Goal: Book appointment/travel/reservation

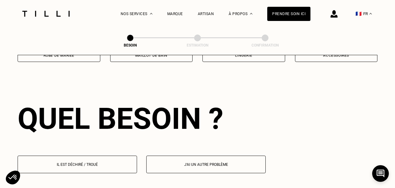
scroll to position [535, 0]
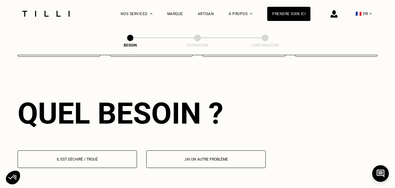
click at [87, 157] on p "Il est déchiré / troué" at bounding box center [77, 159] width 113 height 4
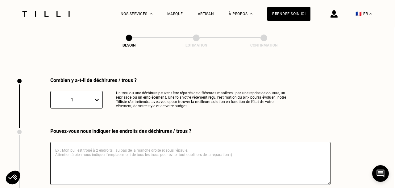
scroll to position [654, 2]
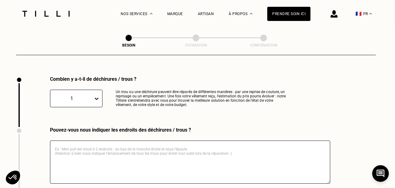
click at [97, 90] on div at bounding box center [97, 98] width 9 height 17
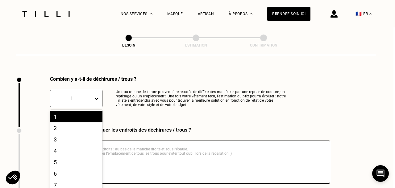
scroll to position [664, 0]
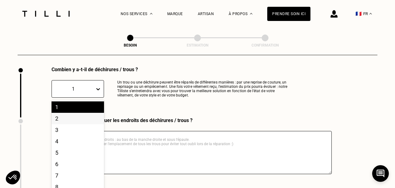
click at [64, 113] on div "2" at bounding box center [77, 118] width 52 height 11
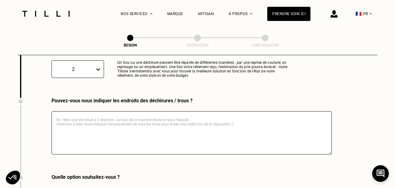
scroll to position [683, 0]
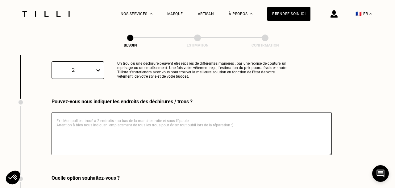
click at [103, 120] on textarea at bounding box center [191, 133] width 280 height 43
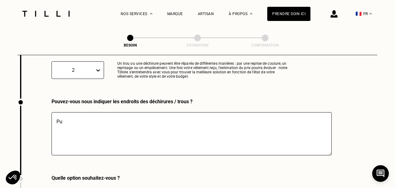
type textarea "P"
click at [55, 115] on textarea "un pull en cachemire troué sur le devant (mites)" at bounding box center [191, 133] width 280 height 43
click at [165, 115] on textarea "un pull en cachemire troué sur le devant (mites)" at bounding box center [191, 133] width 280 height 43
click at [57, 116] on textarea "un pull en cachemire troué sur le devant (mites)" at bounding box center [191, 133] width 280 height 43
click at [167, 115] on textarea "-un pull en cachemire troué sur le devant (mites)" at bounding box center [191, 133] width 280 height 43
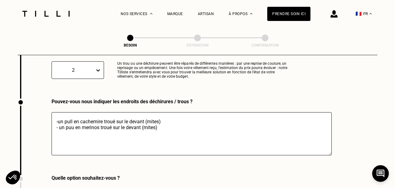
click at [73, 121] on textarea "-un pull en cachemire troué sur le devant (mites) - un puu en merinos troué sur…" at bounding box center [191, 133] width 280 height 43
type textarea "-un pull en cachemire troué sur le devant (mites) - un pull en merinos troué su…"
click at [352, 117] on div "Pouvez-vous nous indiquer les endroits des déchirures / trous ? -un pull en cac…" at bounding box center [197, 137] width 359 height 76
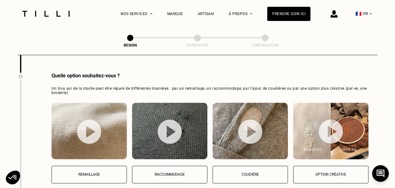
scroll to position [827, 0]
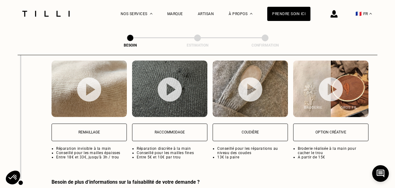
click at [88, 130] on p "Remaillage" at bounding box center [89, 132] width 68 height 4
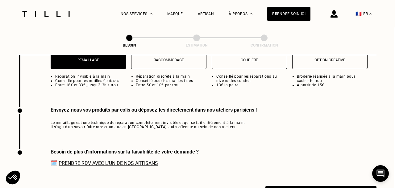
scroll to position [930, 2]
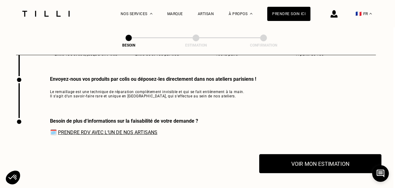
click at [309, 158] on button "Voir mon estimation" at bounding box center [320, 163] width 122 height 19
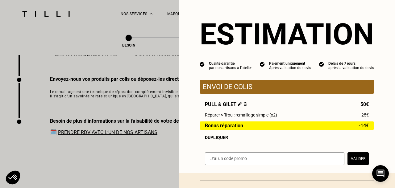
scroll to position [2, 0]
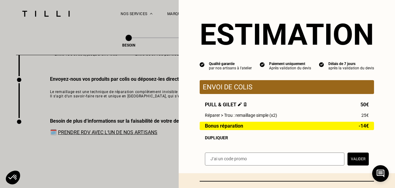
click at [272, 85] on p "Envoi de colis" at bounding box center [287, 87] width 168 height 8
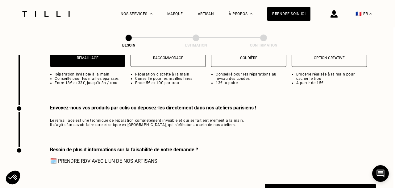
scroll to position [902, 2]
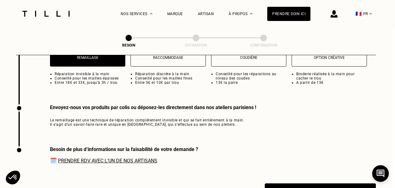
click at [130, 158] on link "Prendre RDV avec l‘un de nos artisans" at bounding box center [107, 161] width 99 height 6
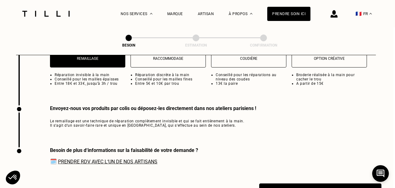
scroll to position [942, 2]
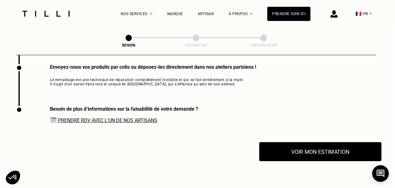
click at [305, 146] on button "Voir mon estimation" at bounding box center [320, 151] width 122 height 19
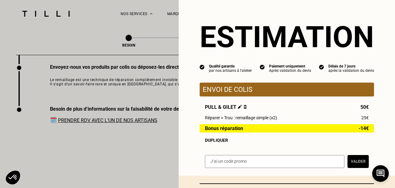
click at [240, 91] on p "Envoi de colis" at bounding box center [287, 90] width 168 height 8
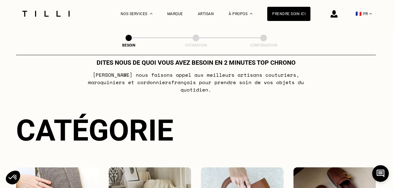
scroll to position [0, 2]
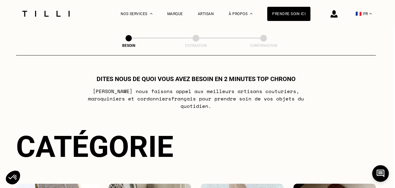
click at [56, 13] on img at bounding box center [46, 14] width 52 height 6
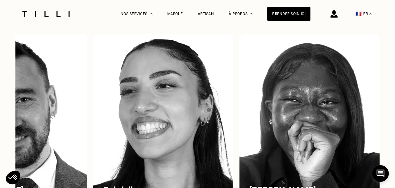
scroll to position [380, 0]
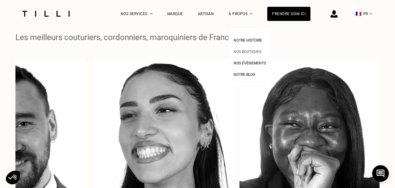
click at [251, 52] on span "Nos boutiques" at bounding box center [247, 52] width 28 height 4
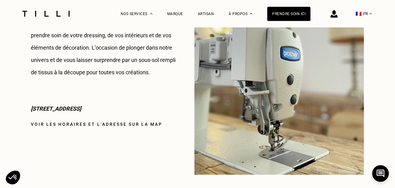
scroll to position [597, 0]
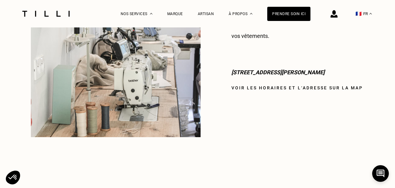
click at [281, 85] on link "Voir les horaires et l‘adresse sur la map" at bounding box center [296, 87] width 131 height 5
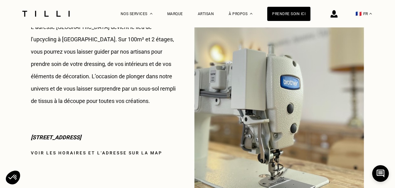
scroll to position [829, 0]
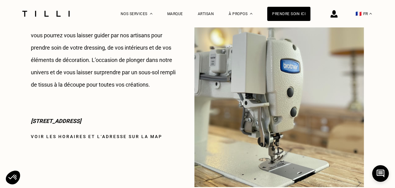
click at [99, 136] on link "Voir les horaires et l‘adresse sur la map" at bounding box center [96, 136] width 131 height 5
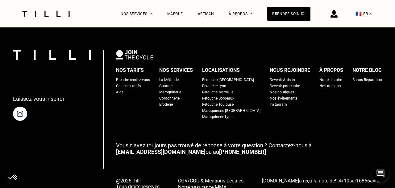
scroll to position [1144, 0]
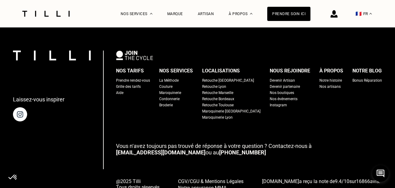
click at [150, 80] on div "Prendre rendez-vous" at bounding box center [133, 80] width 34 height 6
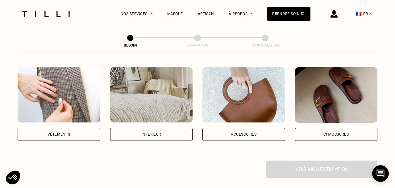
scroll to position [117, 0]
click at [71, 128] on div "Vêtements" at bounding box center [59, 134] width 83 height 13
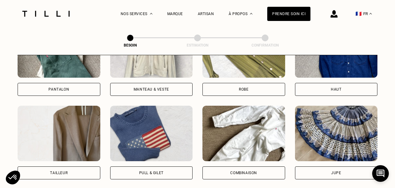
scroll to position [407, 0]
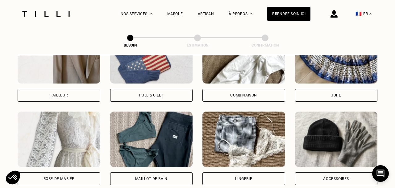
click at [149, 93] on div "Pull & gilet" at bounding box center [151, 95] width 24 height 4
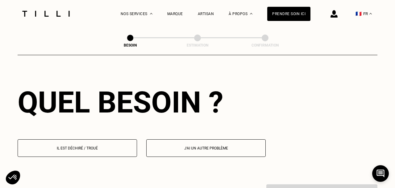
scroll to position [547, 0]
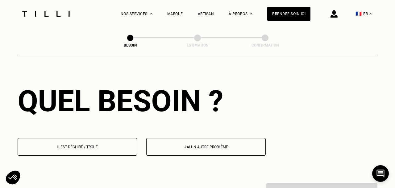
click at [109, 143] on button "Il est déchiré / troué" at bounding box center [77, 147] width 119 height 18
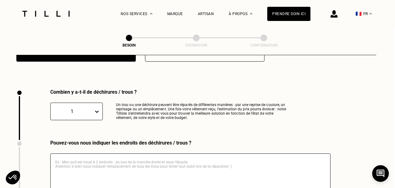
scroll to position [654, 2]
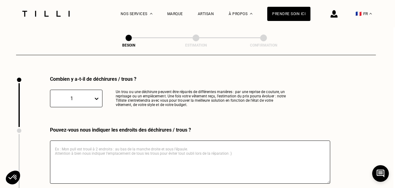
click at [92, 93] on div "1" at bounding box center [76, 99] width 52 height 18
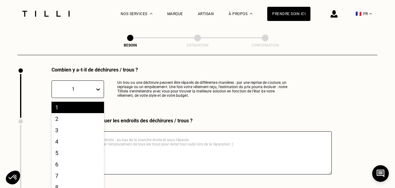
scroll to position [664, 0]
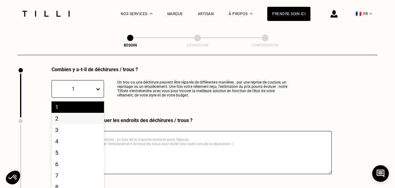
click at [60, 113] on div "2" at bounding box center [77, 118] width 52 height 11
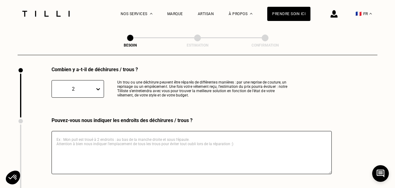
click at [136, 137] on textarea at bounding box center [191, 152] width 280 height 43
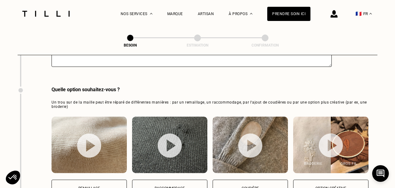
scroll to position [806, 0]
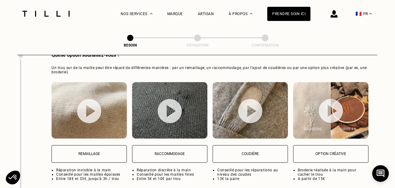
click at [99, 145] on button "Remaillage" at bounding box center [88, 154] width 75 height 18
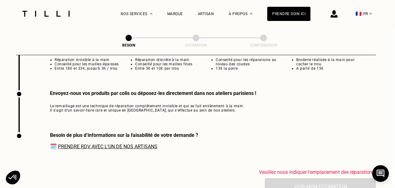
scroll to position [914, 2]
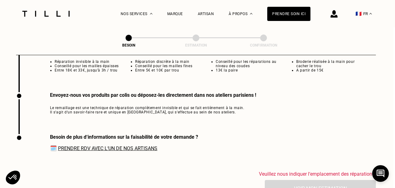
click at [111, 146] on link "Prendre RDV avec l‘un de nos artisans" at bounding box center [107, 149] width 99 height 6
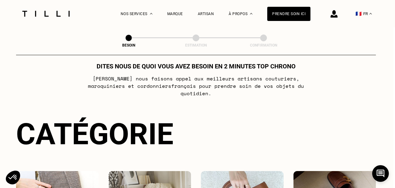
scroll to position [0, 2]
